Goal: Task Accomplishment & Management: Complete application form

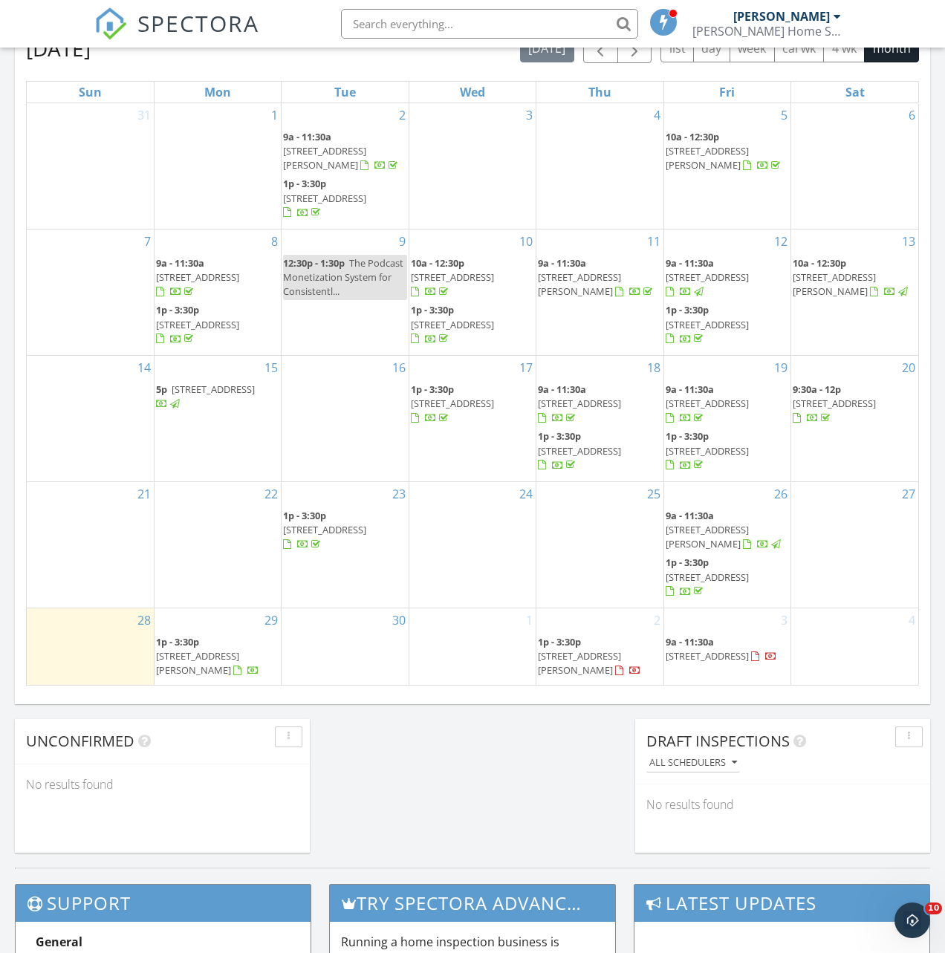
scroll to position [1353, 946]
click at [528, 632] on link "1" at bounding box center [529, 620] width 13 height 24
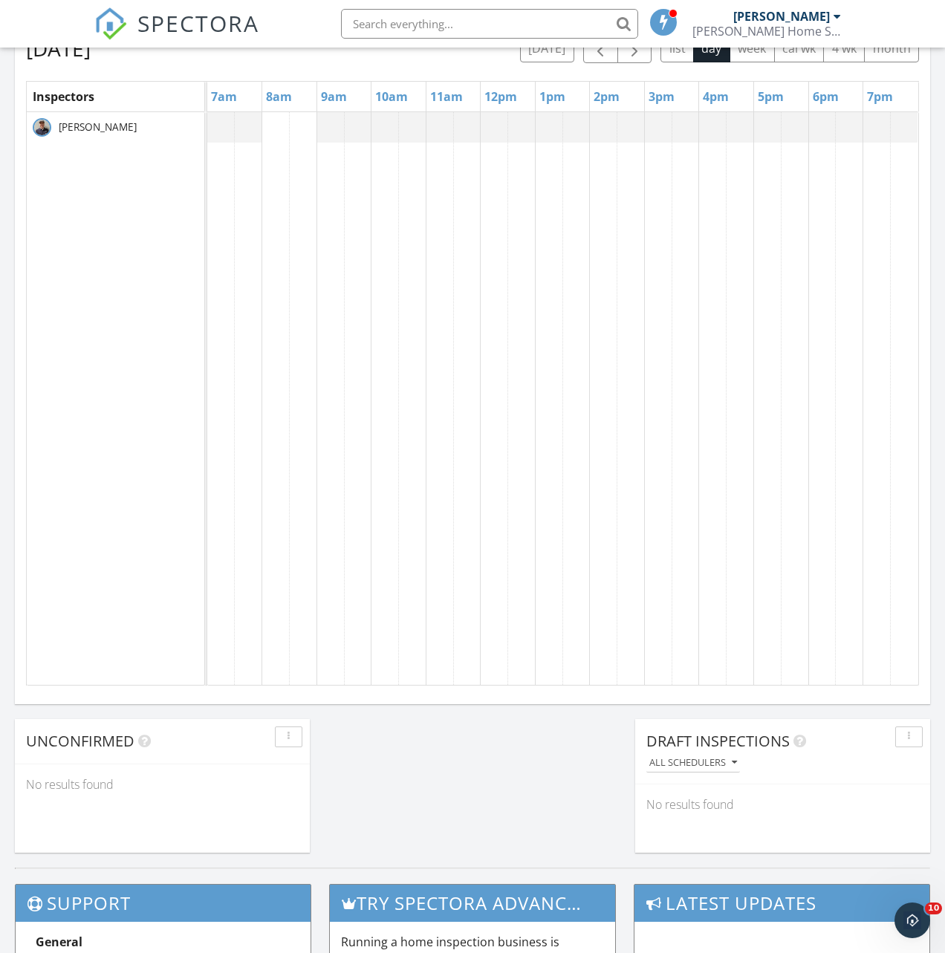
click at [207, 125] on div at bounding box center [207, 127] width 0 height 30
click at [557, 66] on link "Inspection" at bounding box center [547, 54] width 77 height 24
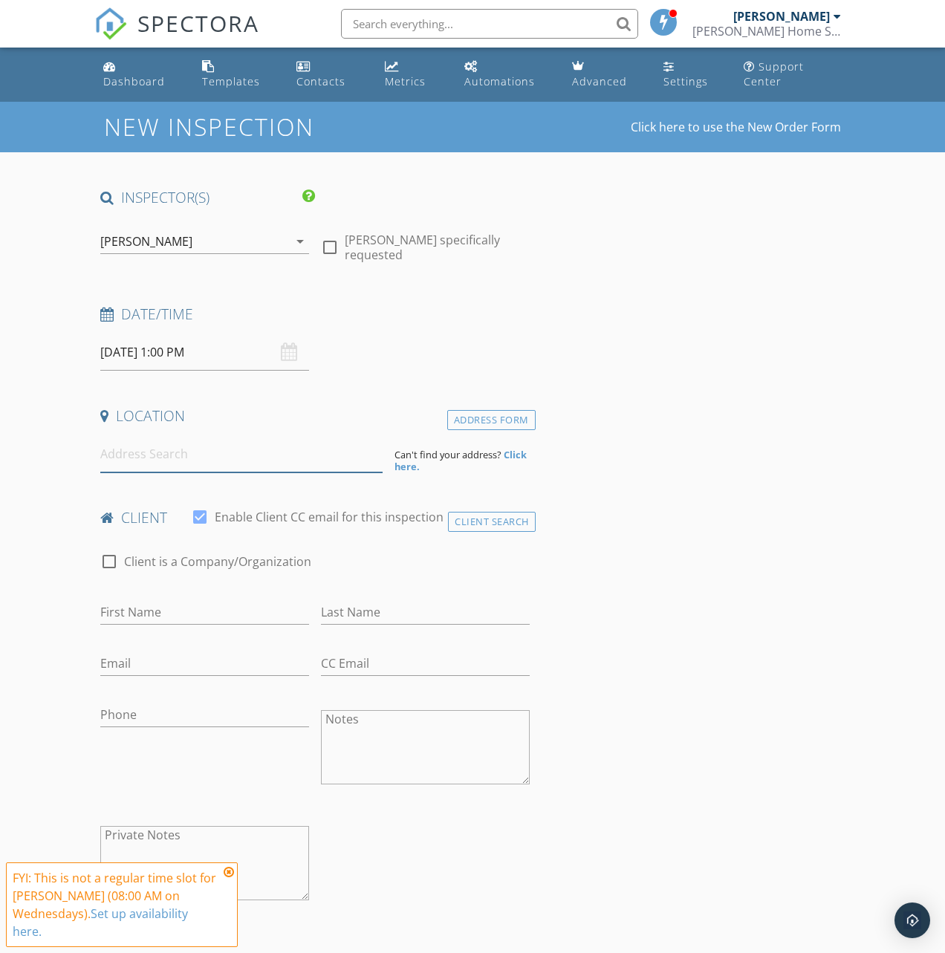
click at [261, 453] on input at bounding box center [241, 454] width 282 height 36
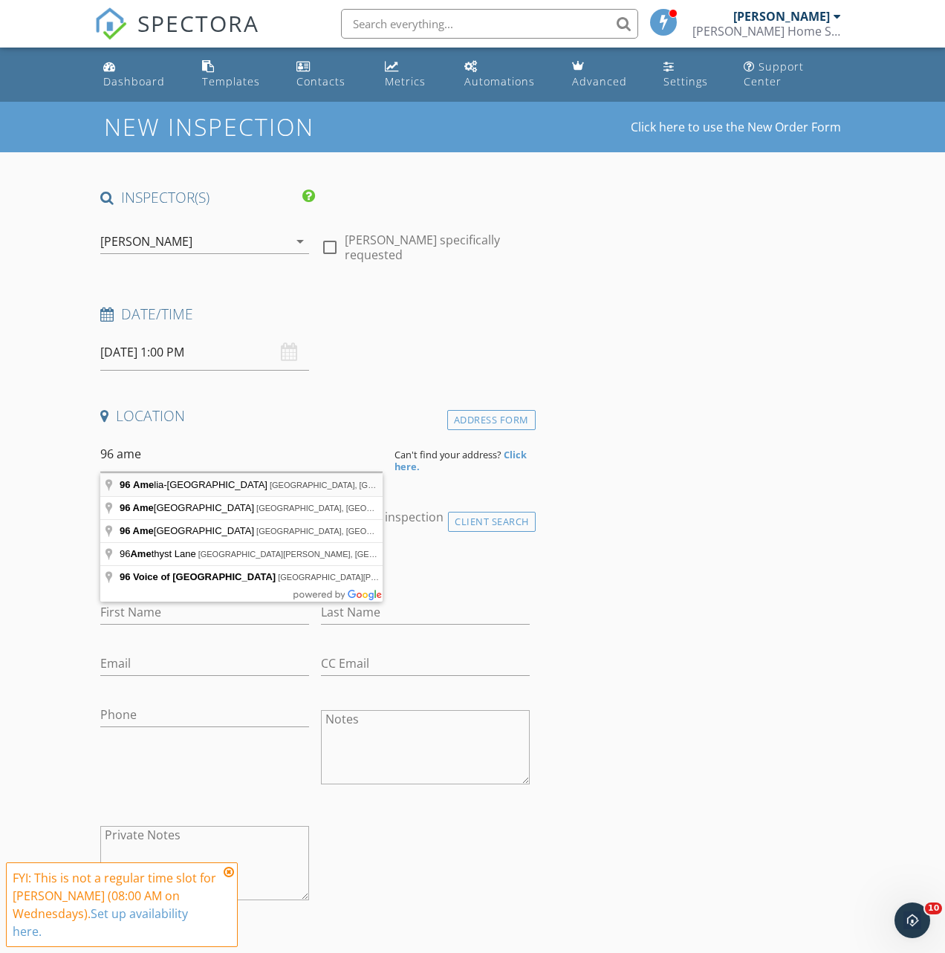
type input "96 Amelia-Olive Branch Road, Amelia, OH, USA"
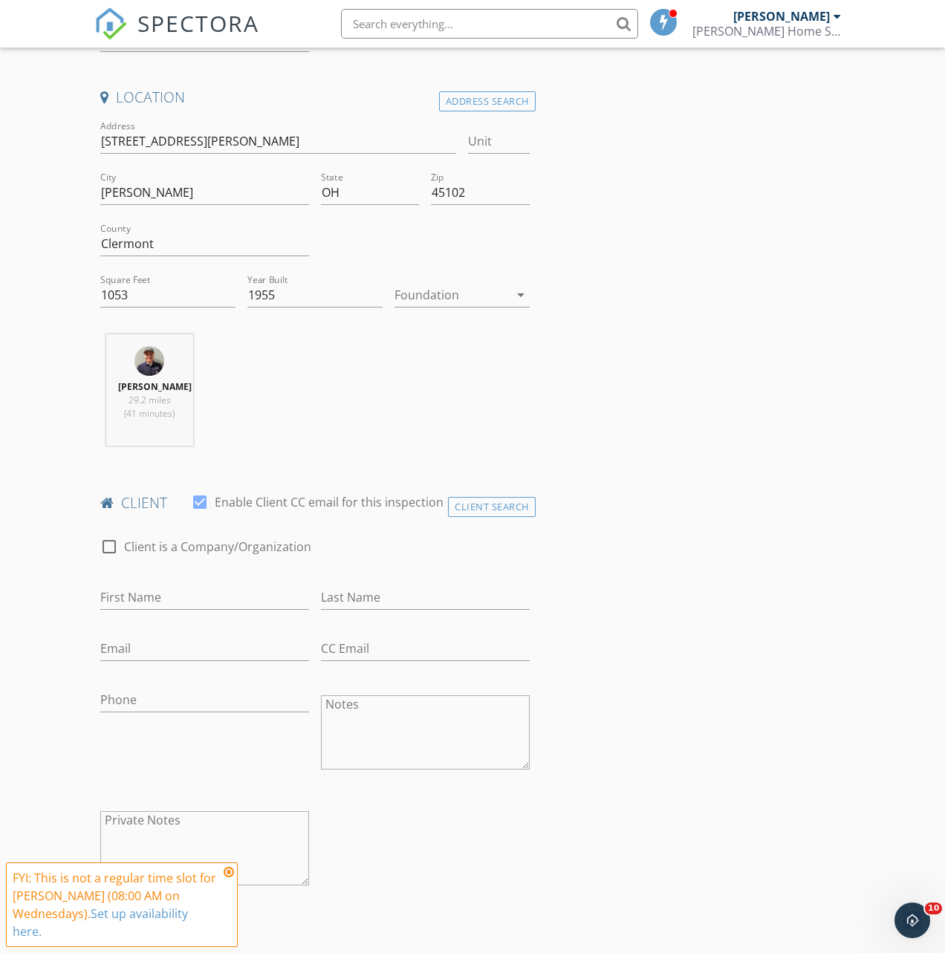
scroll to position [385, 0]
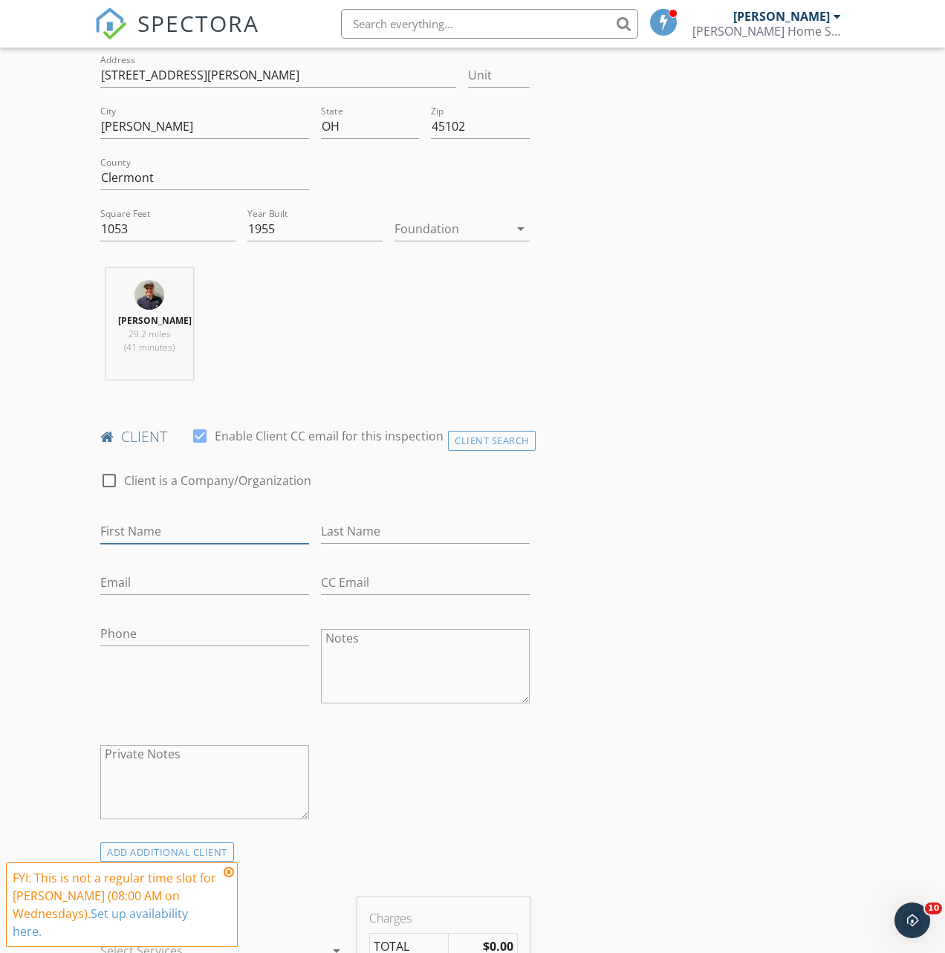
click at [242, 544] on input "First Name" at bounding box center [204, 531] width 209 height 25
type input "[PERSON_NAME]"
type input "Dyre"
click at [176, 595] on input "Email" at bounding box center [204, 582] width 209 height 25
type input "[EMAIL_ADDRESS][DOMAIN_NAME]"
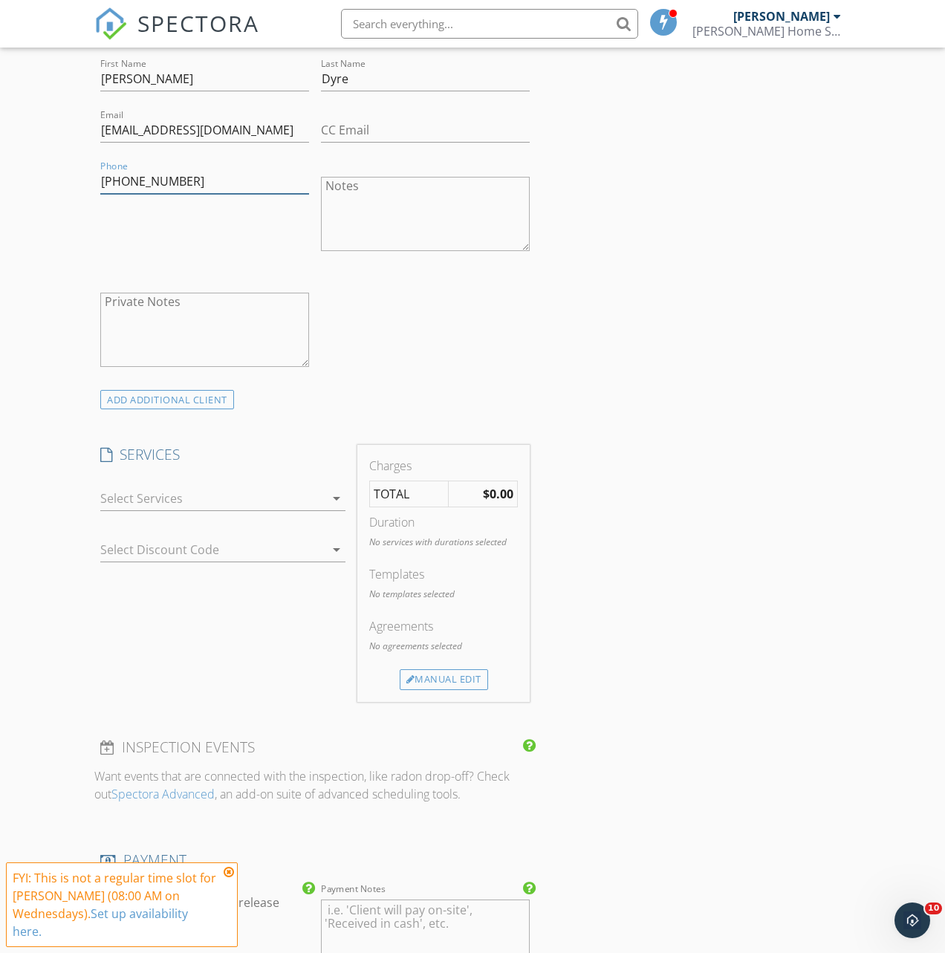
scroll to position [971, 0]
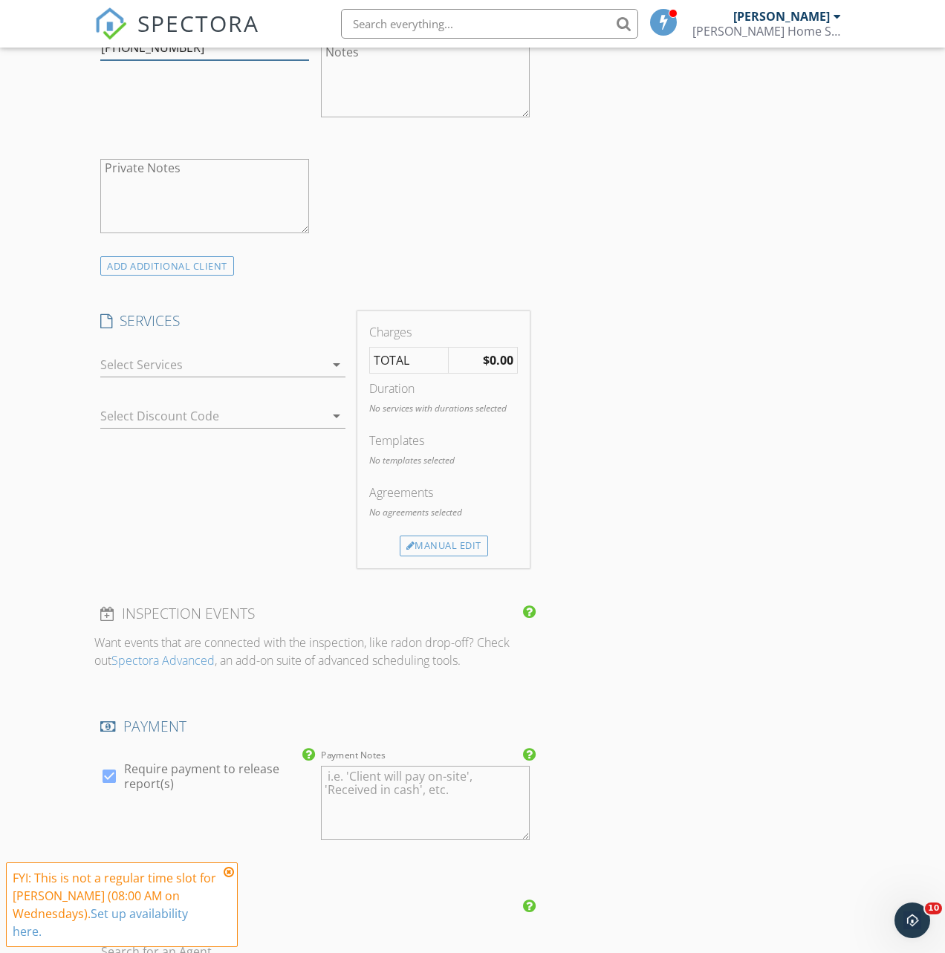
type input "[PHONE_NUMBER]"
click at [247, 375] on div at bounding box center [212, 365] width 224 height 24
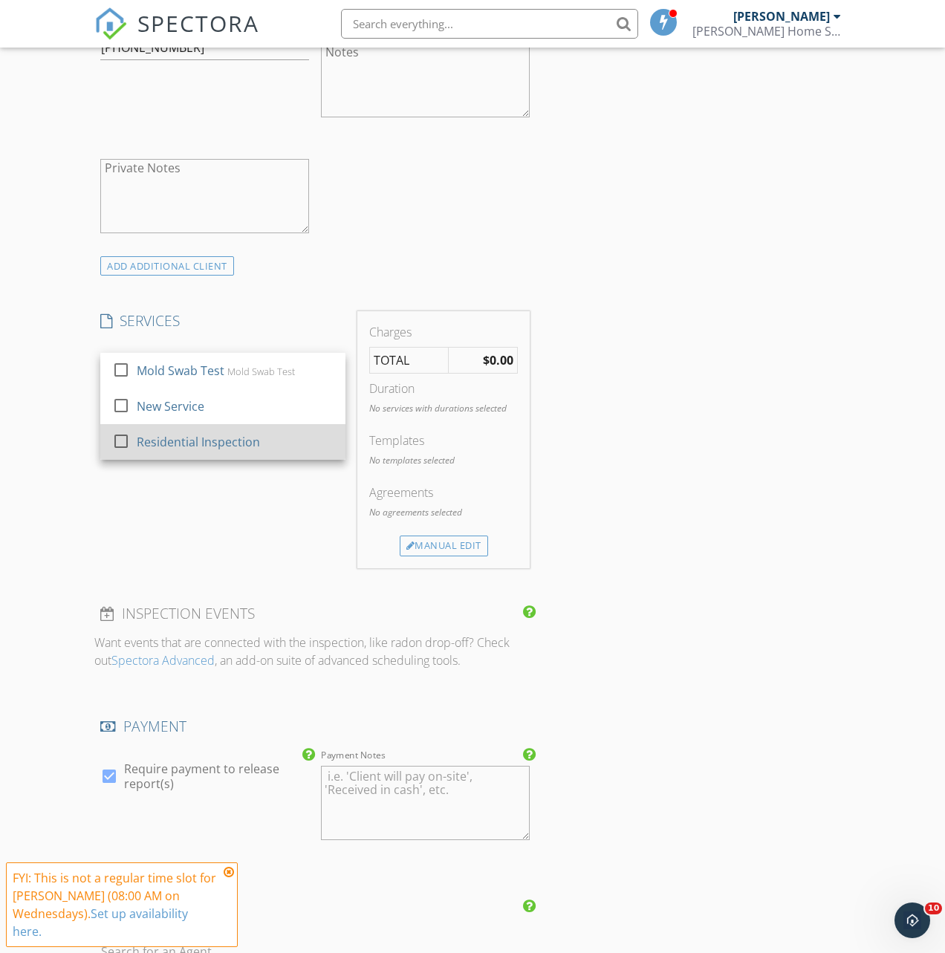
click at [233, 451] on div "Residential Inspection" at bounding box center [198, 442] width 123 height 18
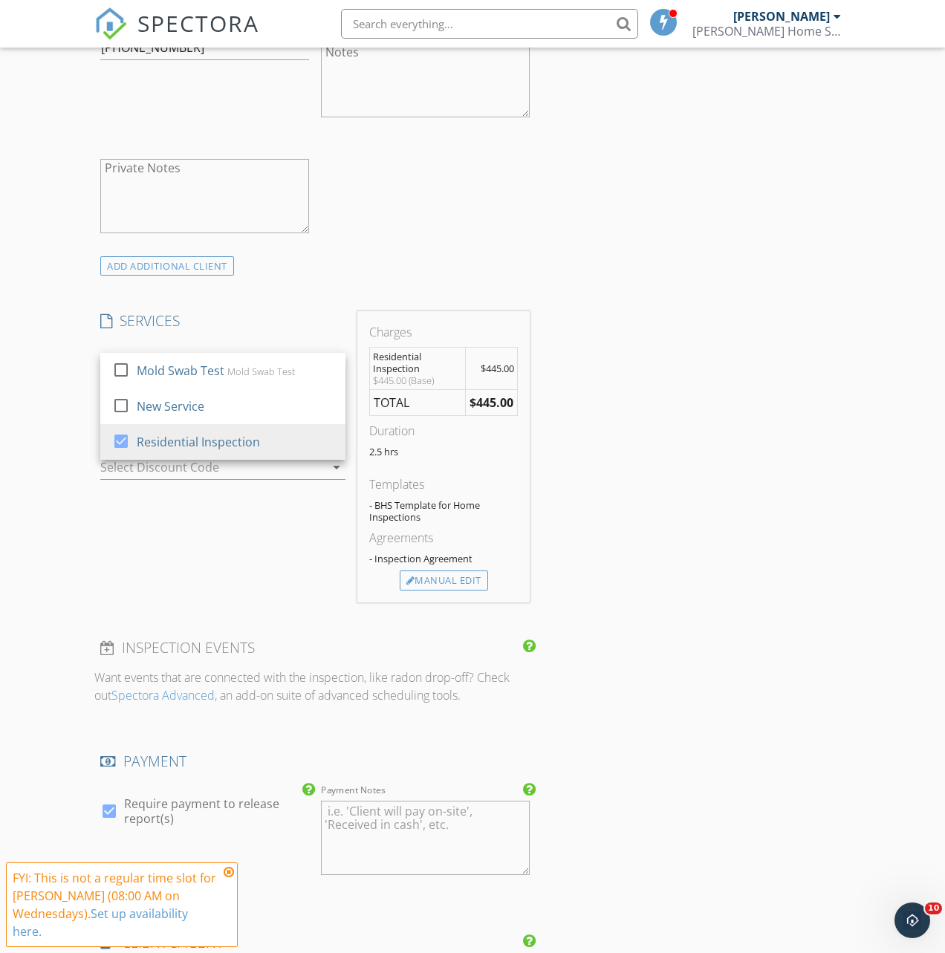
drag, startPoint x: 234, startPoint y: 527, endPoint x: 238, endPoint y: 472, distance: 54.4
click at [237, 516] on div "SERVICES check_box_outline_blank Mold Swab Test Mold Swab Test check_box_outlin…" at bounding box center [222, 456] width 257 height 291
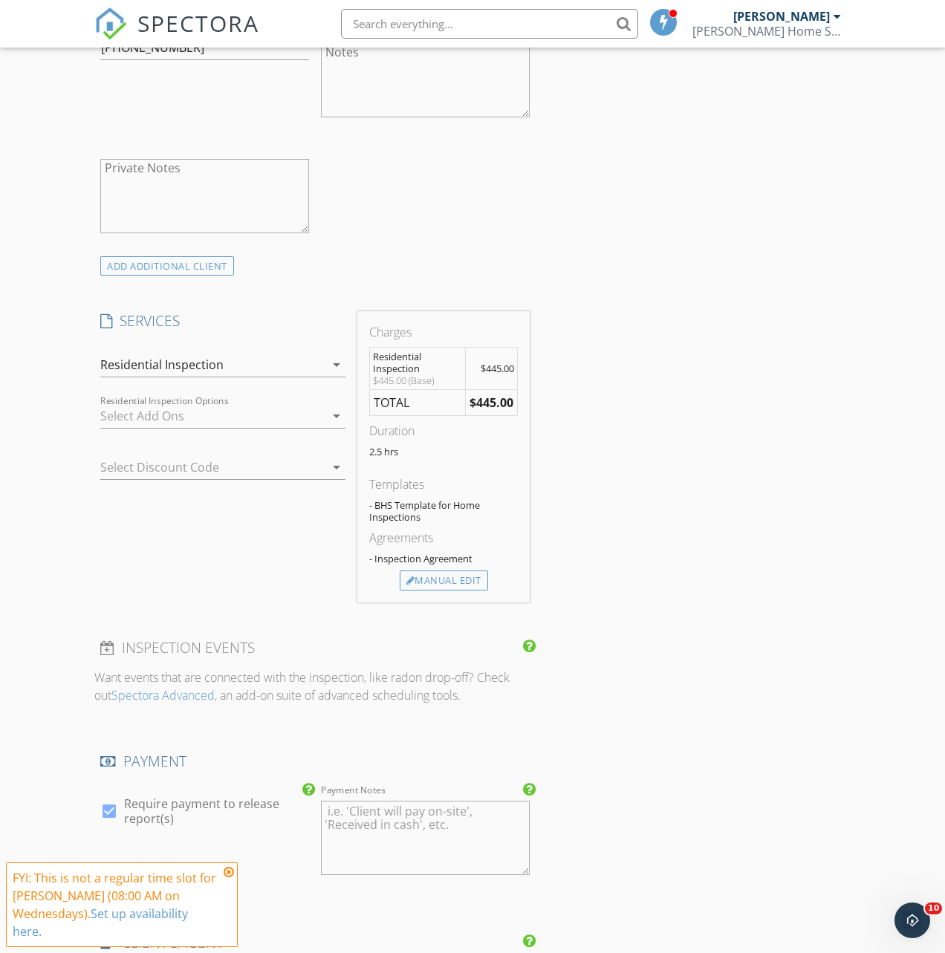
click at [236, 428] on div at bounding box center [212, 416] width 224 height 24
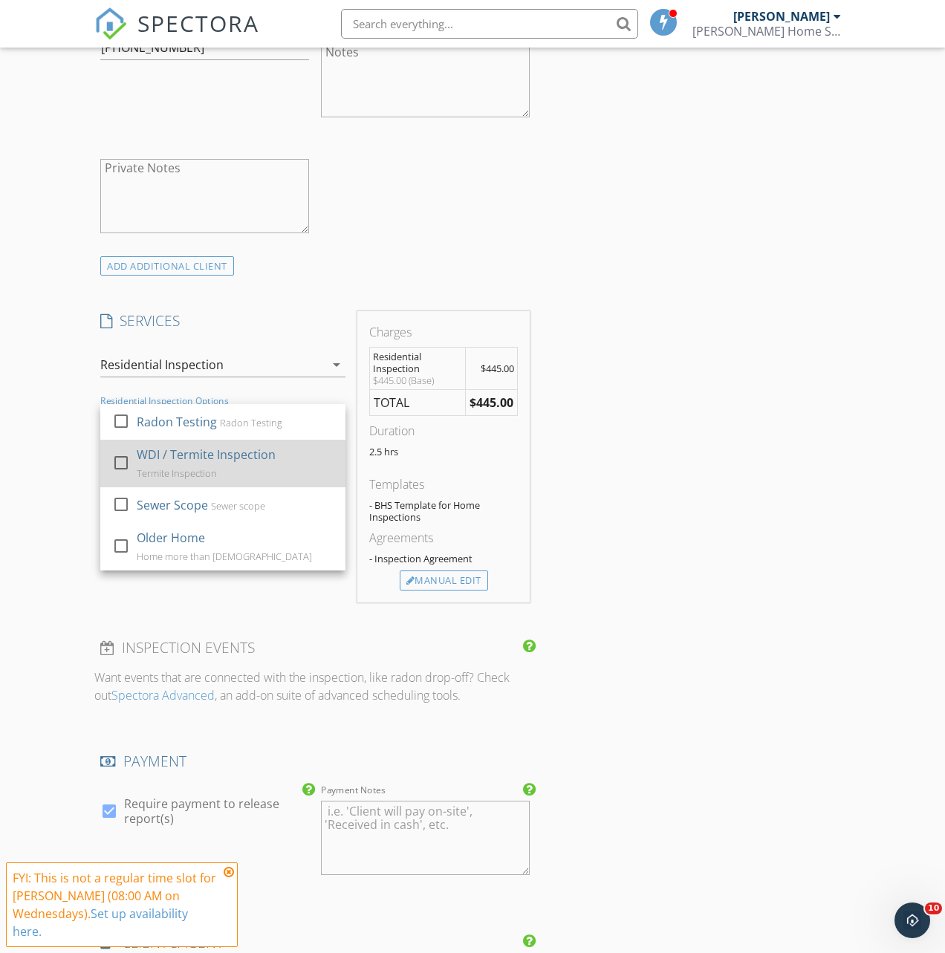
drag, startPoint x: 186, startPoint y: 469, endPoint x: 180, endPoint y: 481, distance: 12.6
click at [186, 464] on div "WDI / Termite Inspection" at bounding box center [206, 455] width 139 height 18
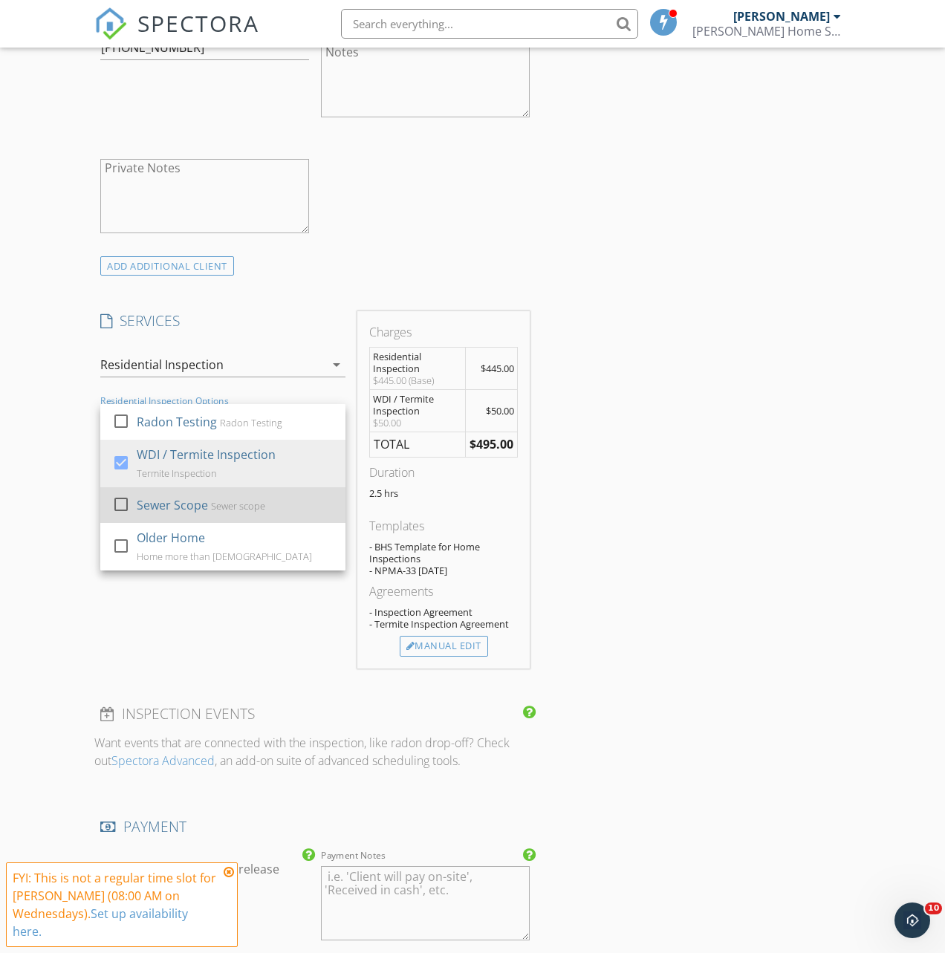
drag, startPoint x: 147, startPoint y: 514, endPoint x: 168, endPoint y: 531, distance: 26.9
click at [149, 514] on div "Sewer Scope" at bounding box center [172, 505] width 71 height 18
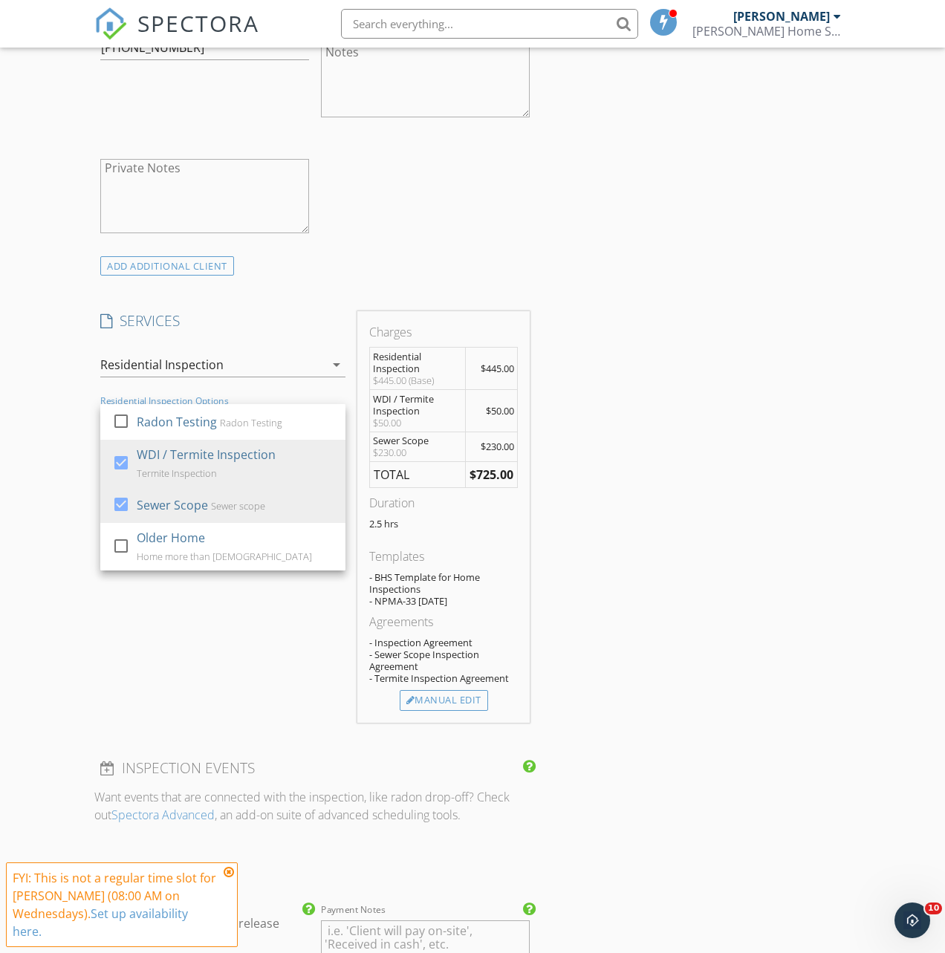
drag, startPoint x: 267, startPoint y: 611, endPoint x: 360, endPoint y: 660, distance: 105.4
click at [272, 611] on div "SERVICES check_box_outline_blank Mold Swab Test Mold Swab Test check_box_outlin…" at bounding box center [222, 516] width 257 height 411
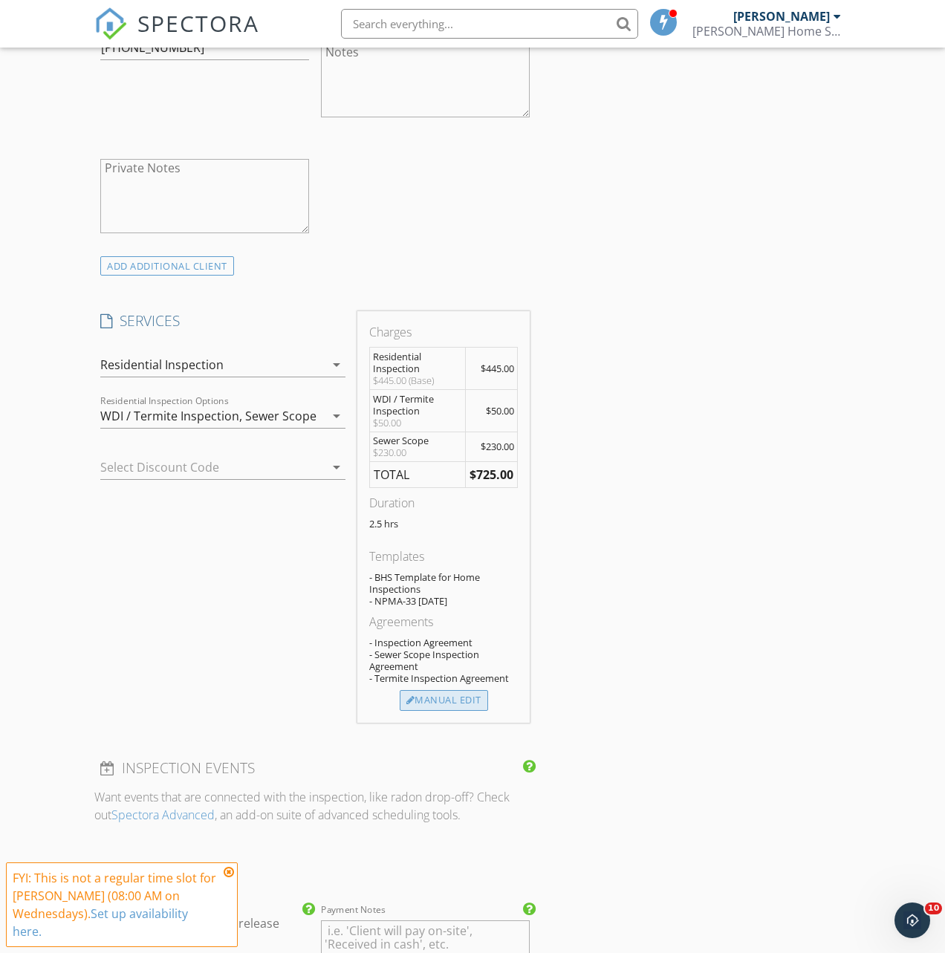
click at [447, 711] on div "Manual Edit" at bounding box center [444, 700] width 88 height 21
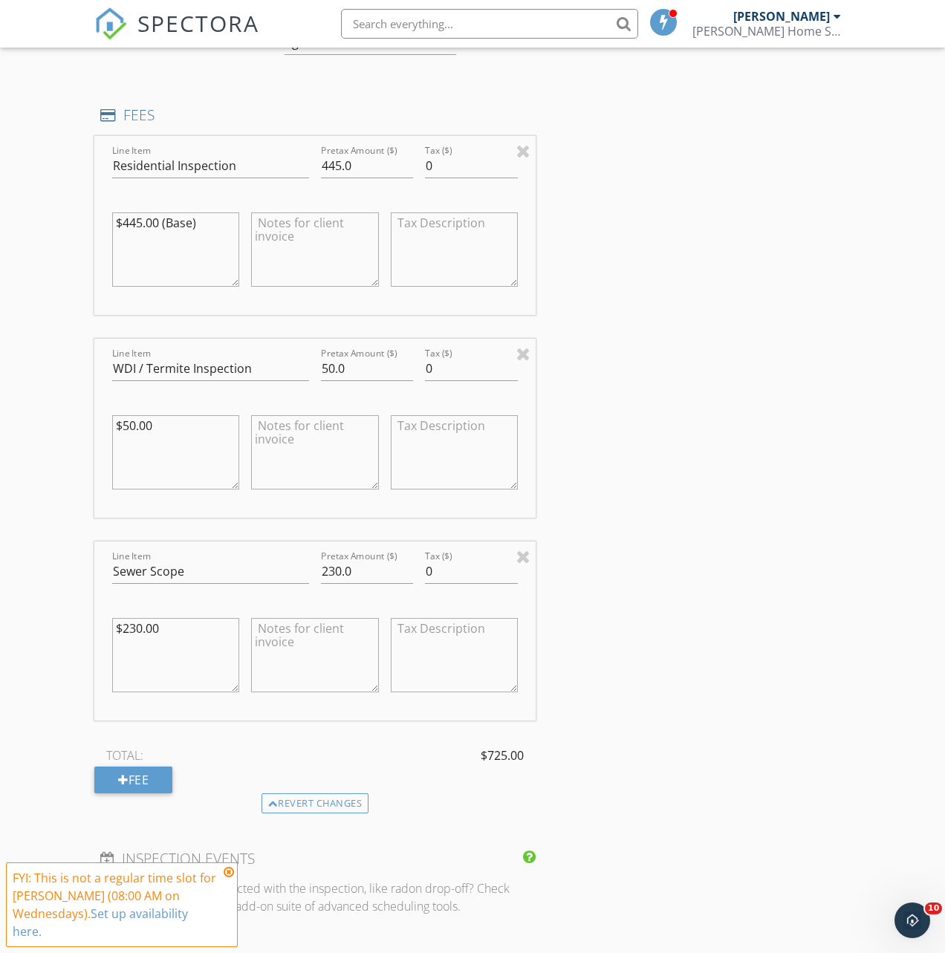
scroll to position [1454, 0]
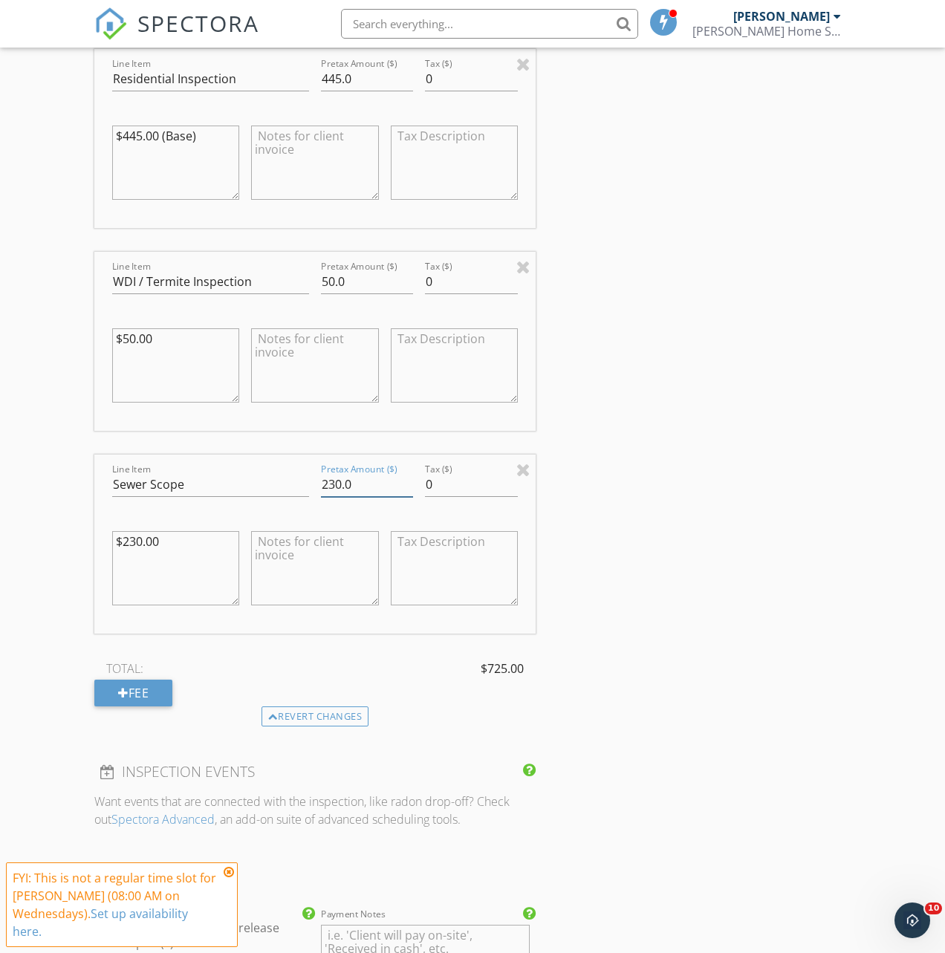
drag, startPoint x: 360, startPoint y: 498, endPoint x: 310, endPoint y: 495, distance: 49.8
click at [310, 495] on div "Line Item Sewer Scope Pretax Amount ($) 230.0 Tax ($) 0 $230.00" at bounding box center [314, 544] width 441 height 179
type input "195"
drag, startPoint x: 774, startPoint y: 537, endPoint x: 582, endPoint y: 565, distance: 194.3
click at [771, 537] on div "INSPECTOR(S) check_box Zach Ballinger PRIMARY Zach Ballinger arrow_drop_down ch…" at bounding box center [472, 272] width 756 height 3078
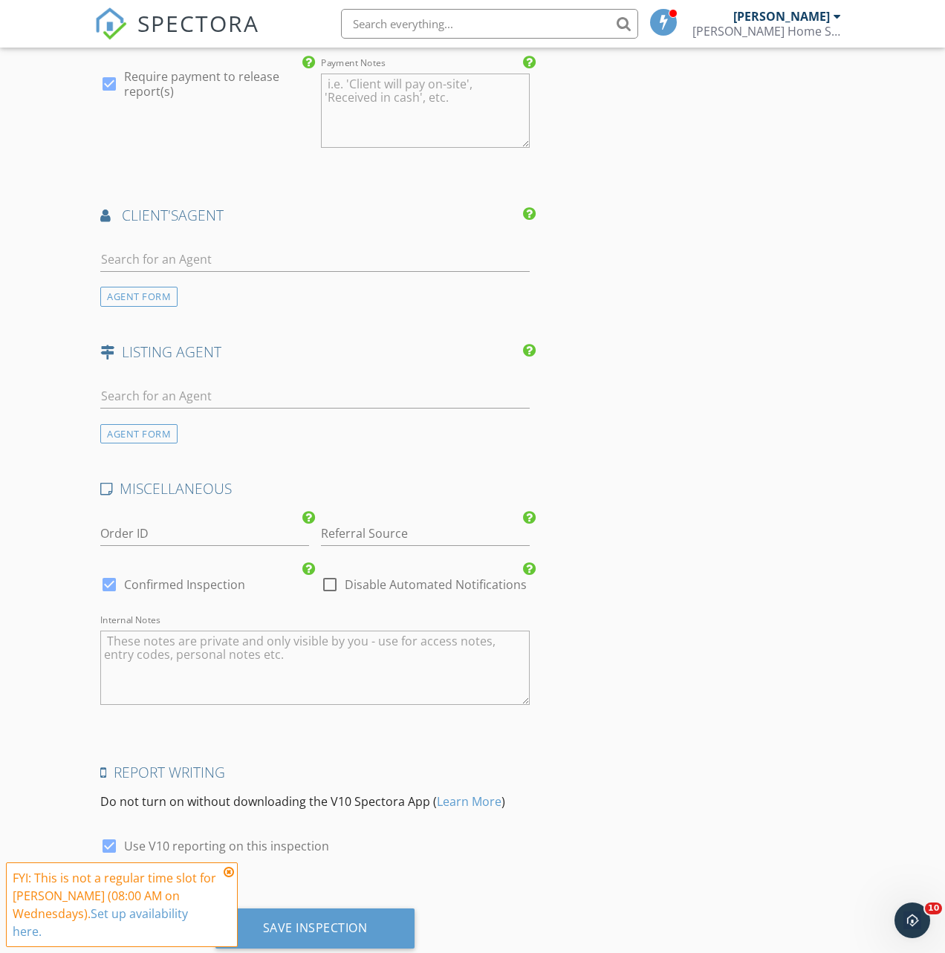
scroll to position [2361, 0]
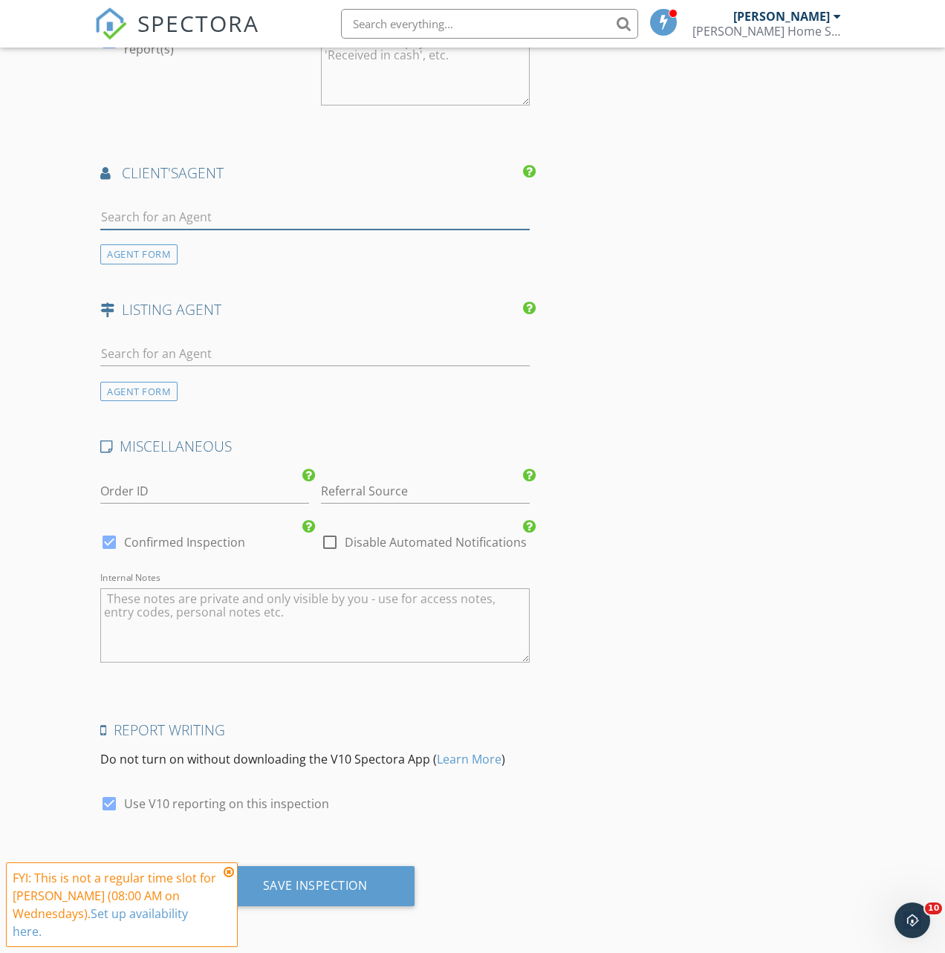
click at [238, 224] on input "text" at bounding box center [314, 217] width 429 height 25
type input "chas"
click at [238, 238] on li "Chase Morgan Sibcy Cline" at bounding box center [315, 251] width 428 height 42
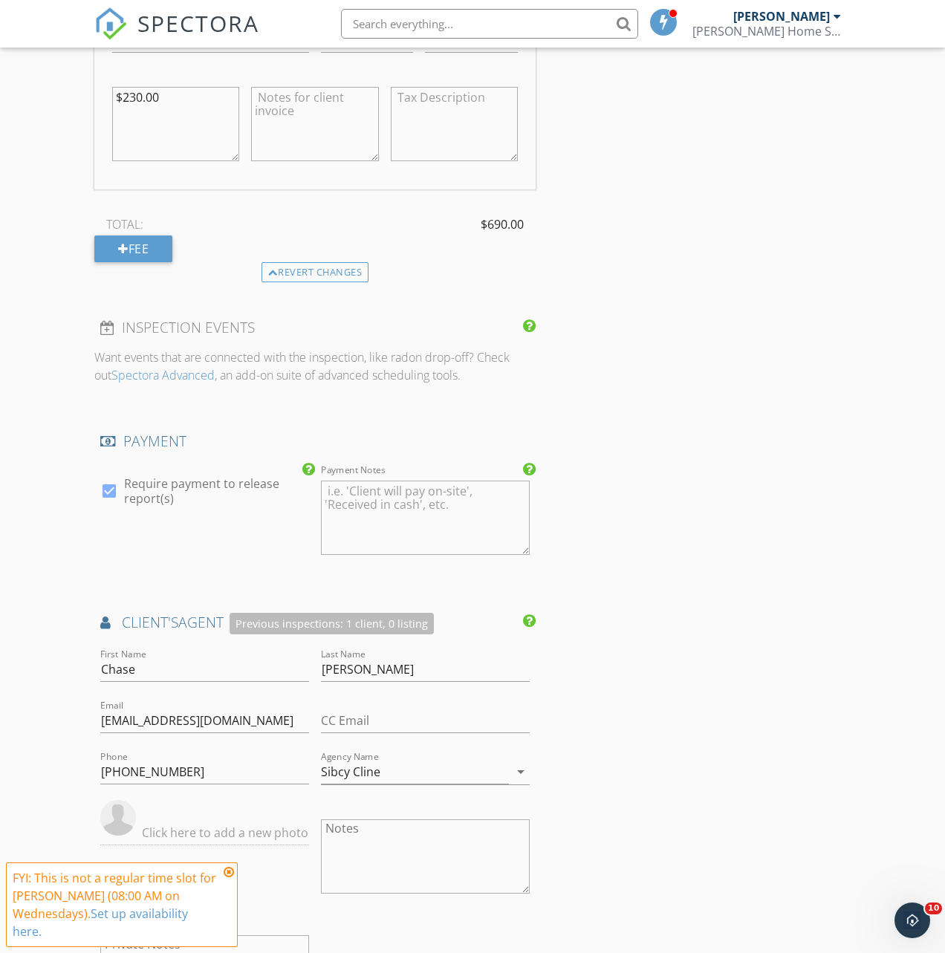
scroll to position [2699, 0]
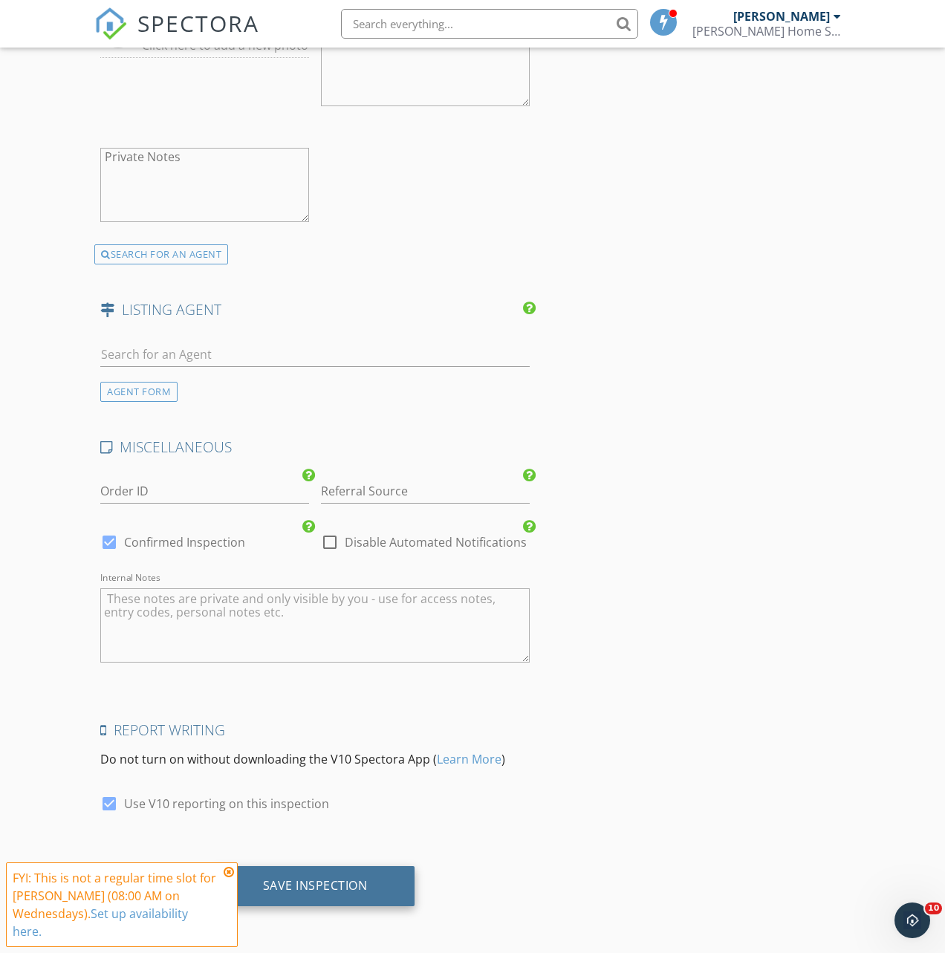
click at [381, 882] on div "Save Inspection" at bounding box center [315, 886] width 200 height 40
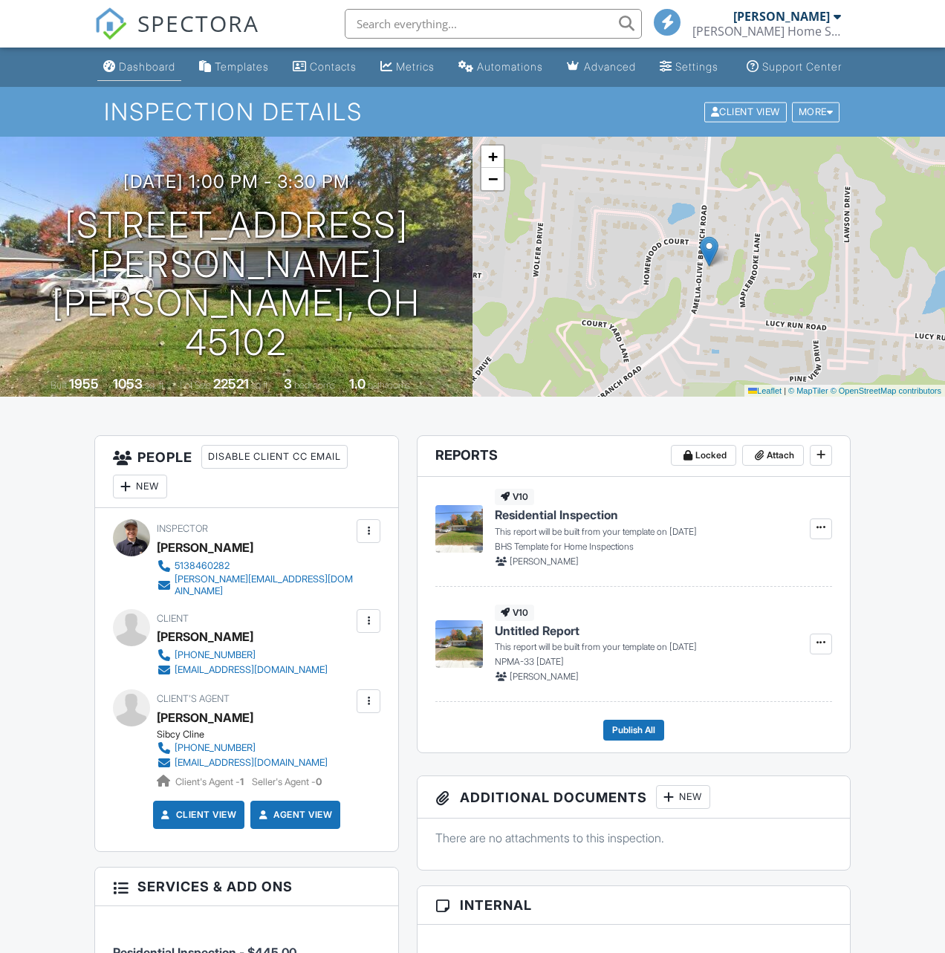
click at [134, 73] on div "Dashboard" at bounding box center [147, 66] width 56 height 13
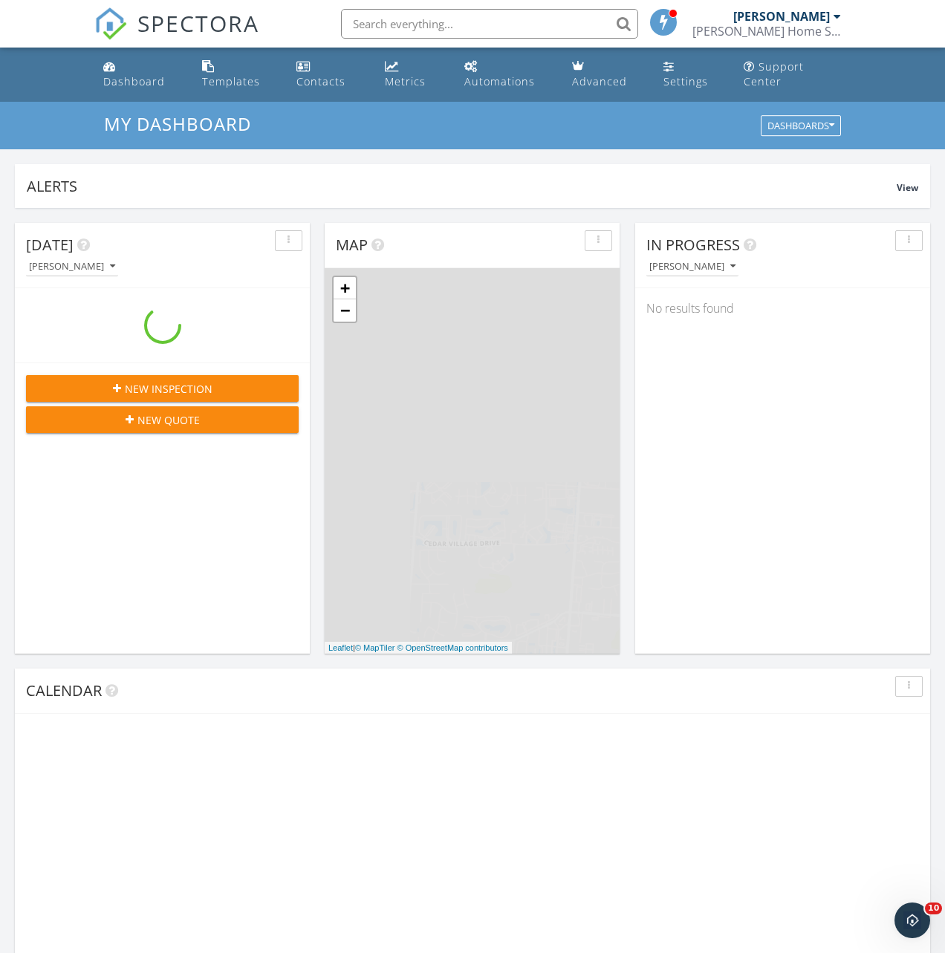
scroll to position [1353, 946]
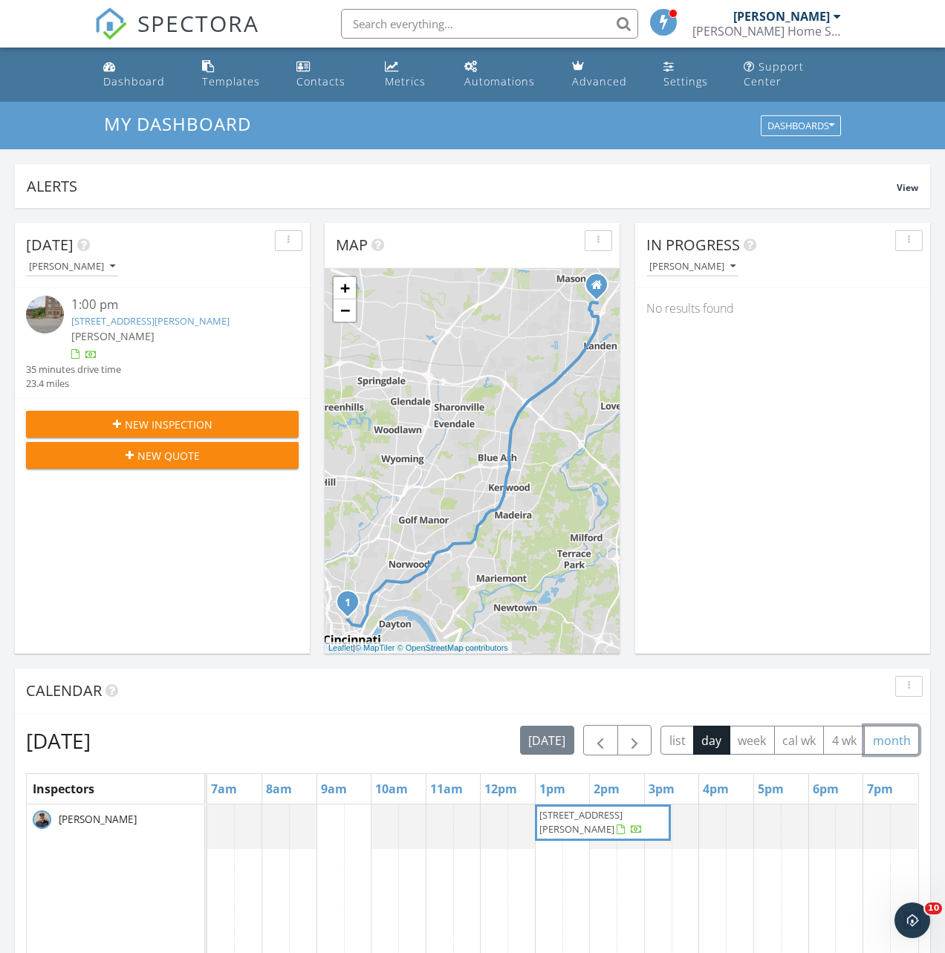
click at [891, 740] on button "month" at bounding box center [891, 740] width 55 height 29
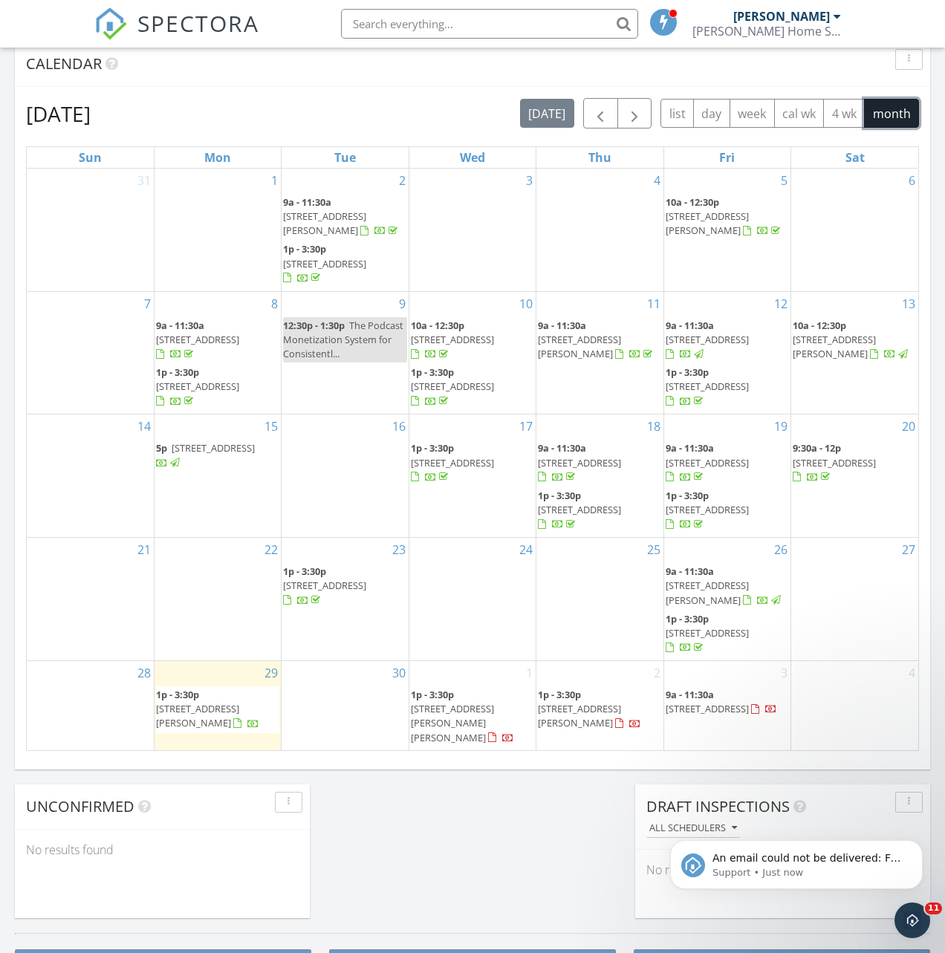
scroll to position [0, 0]
click at [494, 715] on span "96 Amelia-Olive Branch Rd, Amelia 45102" at bounding box center [452, 723] width 83 height 42
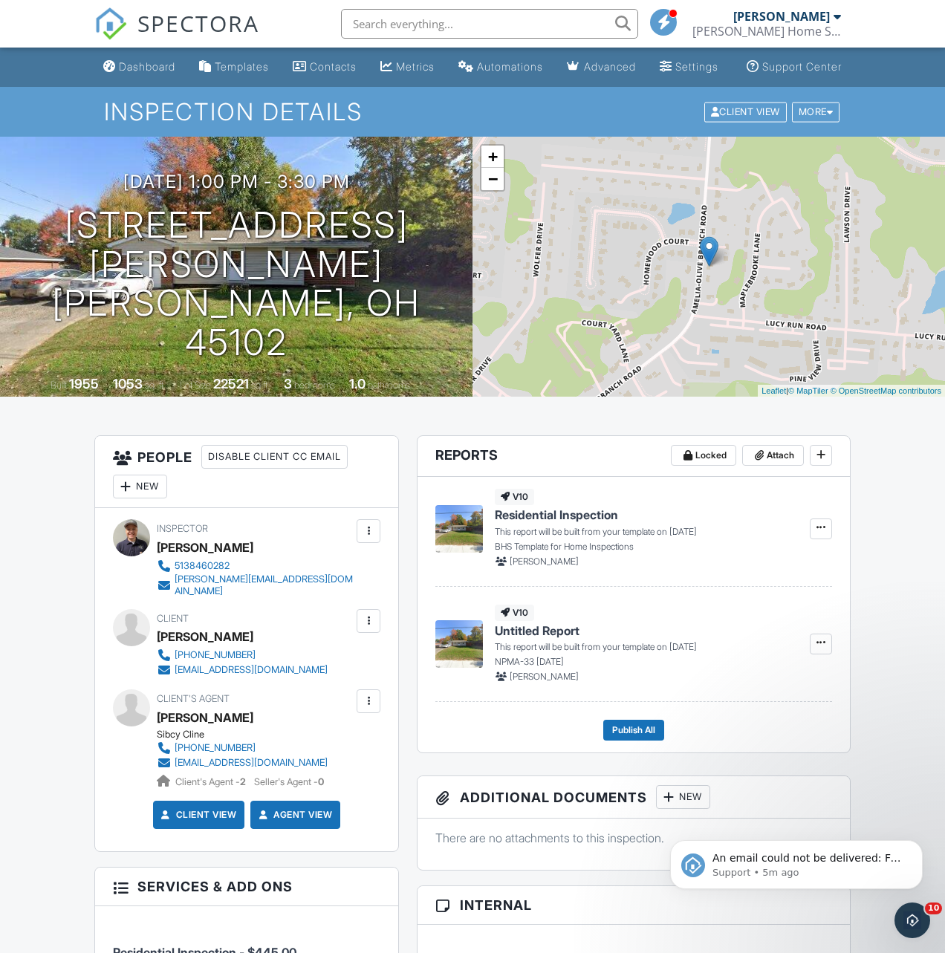
click at [369, 624] on div at bounding box center [368, 621] width 15 height 15
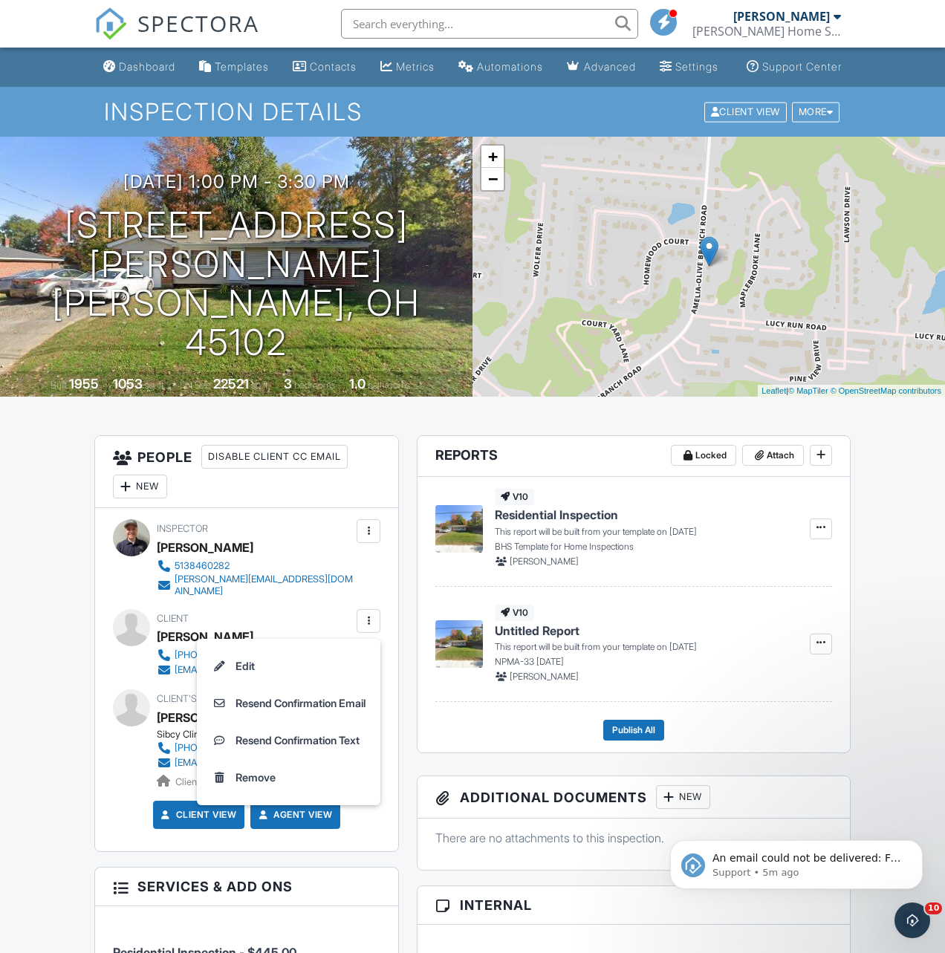
click at [316, 669] on li "Edit" at bounding box center [289, 666] width 166 height 37
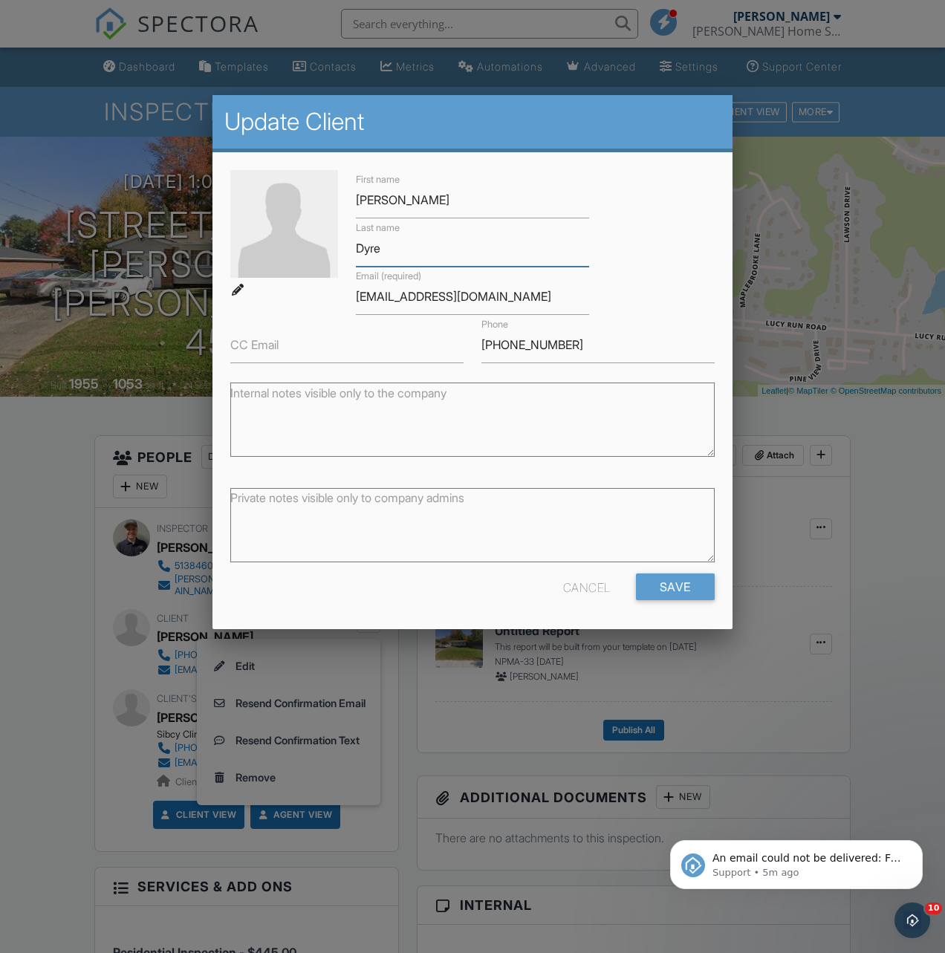
drag, startPoint x: 395, startPoint y: 256, endPoint x: 369, endPoint y: 254, distance: 26.1
click at [367, 255] on input "Dyre" at bounding box center [472, 248] width 233 height 36
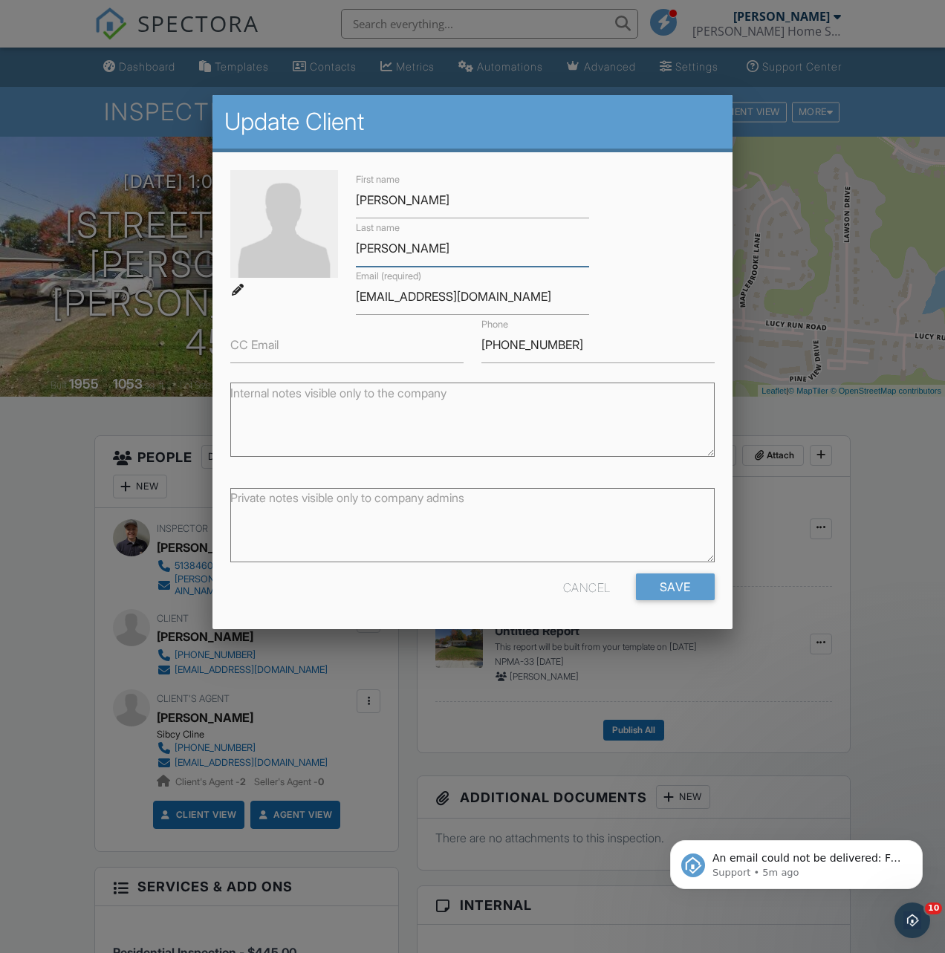
type input "[PERSON_NAME]"
drag, startPoint x: 386, startPoint y: 297, endPoint x: 389, endPoint y: 322, distance: 25.4
click at [386, 297] on input "[EMAIL_ADDRESS][DOMAIN_NAME]" at bounding box center [472, 297] width 233 height 36
type input "[EMAIL_ADDRESS][DOMAIN_NAME]"
click at [665, 583] on input "Save" at bounding box center [675, 586] width 79 height 27
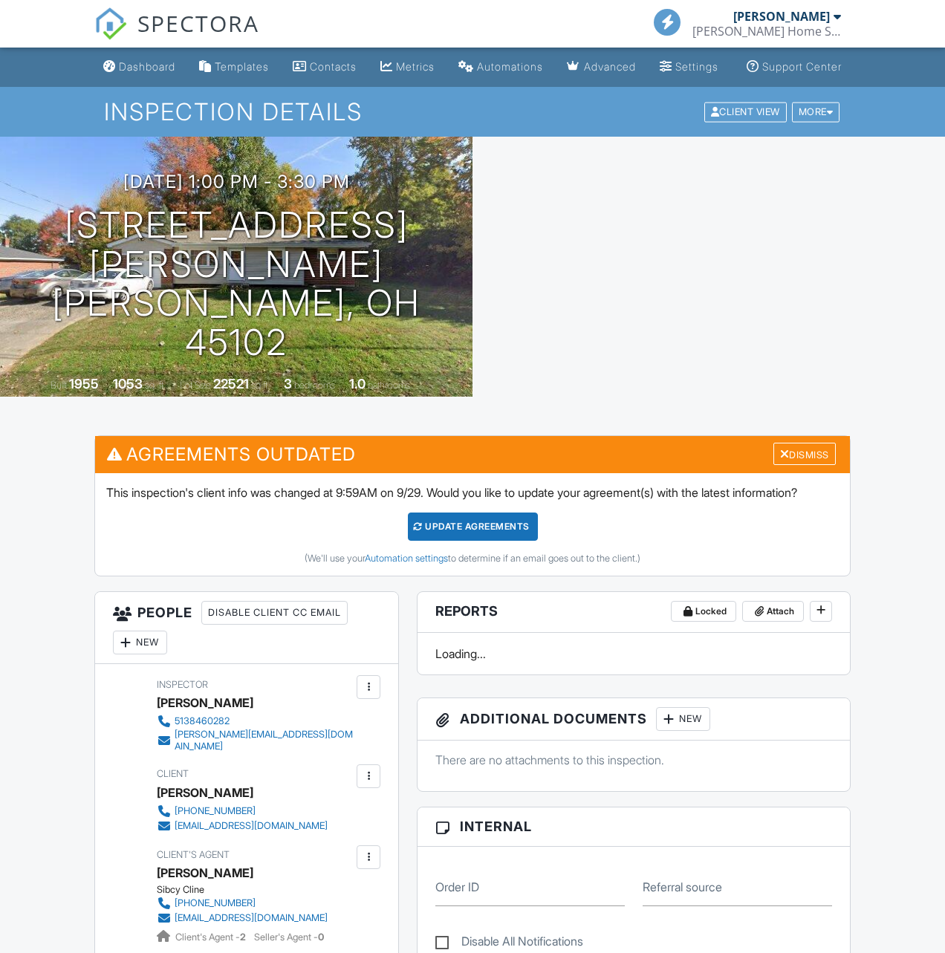
click at [530, 541] on div "Update Agreements" at bounding box center [473, 527] width 130 height 28
